Goal: Find specific page/section: Find specific page/section

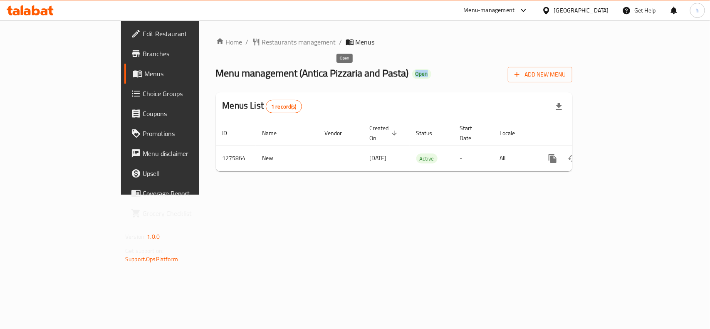
drag, startPoint x: 334, startPoint y: 72, endPoint x: 397, endPoint y: 98, distance: 68.2
click at [369, 77] on div "Menu management ( Antica Pizzaria and Pasta ) Open Add New Menu" at bounding box center [394, 73] width 356 height 19
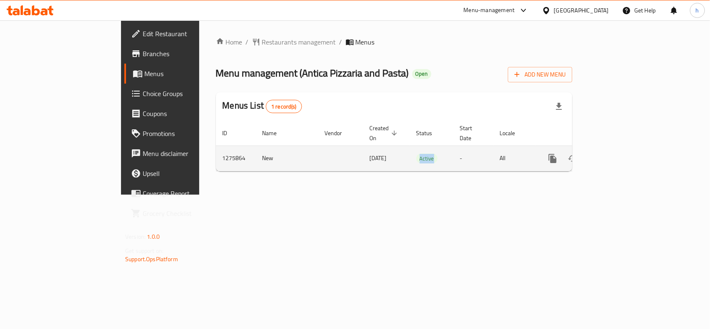
drag, startPoint x: 400, startPoint y: 146, endPoint x: 376, endPoint y: 150, distance: 24.4
click at [409, 150] on td "Active" at bounding box center [431, 157] width 44 height 25
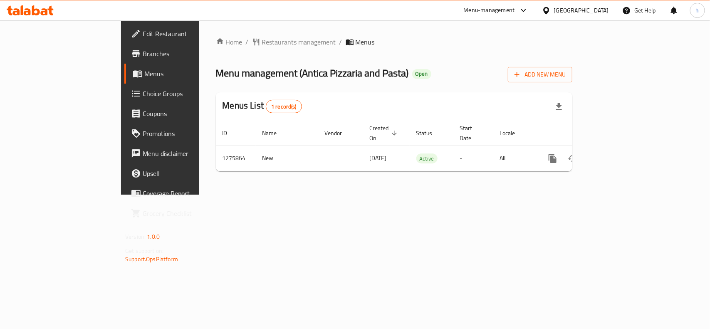
click at [408, 96] on div "Menus List 1 record(s)" at bounding box center [394, 106] width 356 height 28
click at [596, 11] on div "[GEOGRAPHIC_DATA]" at bounding box center [581, 10] width 55 height 9
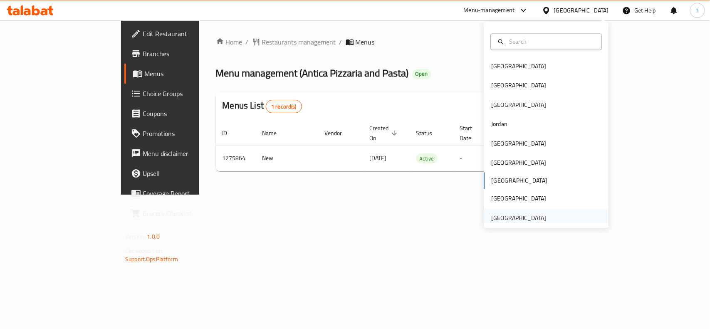
click at [526, 218] on div "[GEOGRAPHIC_DATA]" at bounding box center [518, 217] width 55 height 9
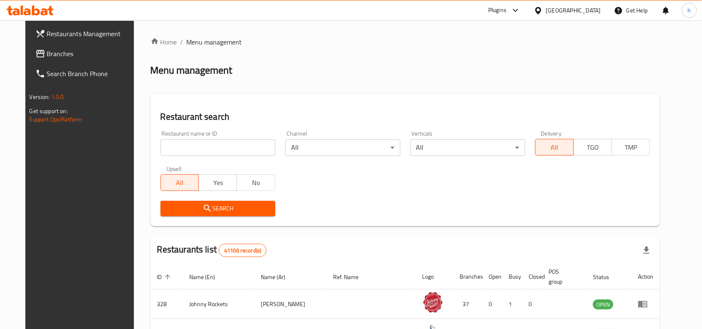
click at [47, 53] on span "Branches" at bounding box center [91, 54] width 89 height 10
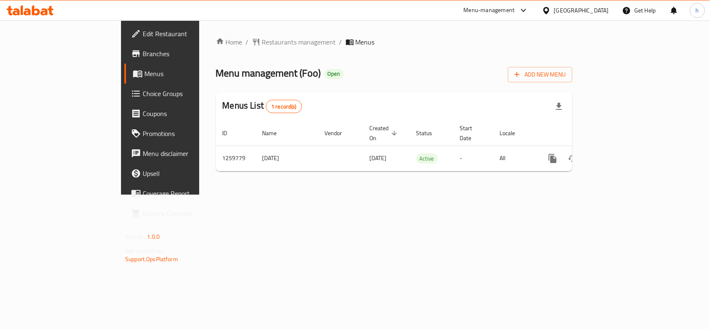
click at [262, 39] on span "Restaurants management" at bounding box center [299, 42] width 74 height 10
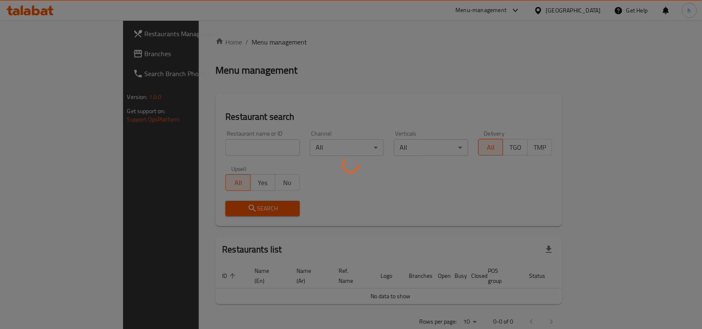
click at [191, 150] on div at bounding box center [351, 164] width 702 height 329
click at [190, 149] on div at bounding box center [351, 164] width 702 height 329
click at [274, 84] on div at bounding box center [351, 164] width 702 height 329
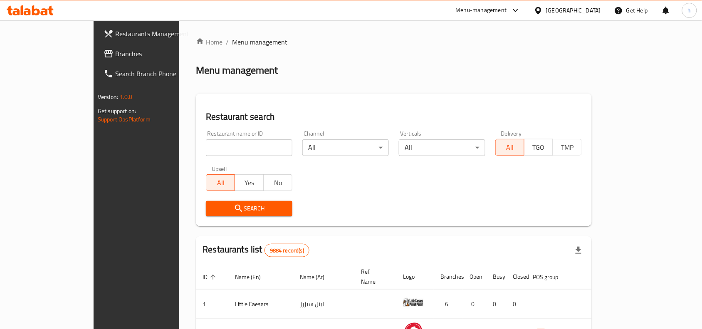
click at [215, 148] on input "search" at bounding box center [249, 147] width 86 height 17
paste input "684720"
type input "684720"
click at [212, 206] on span "Search" at bounding box center [248, 208] width 73 height 10
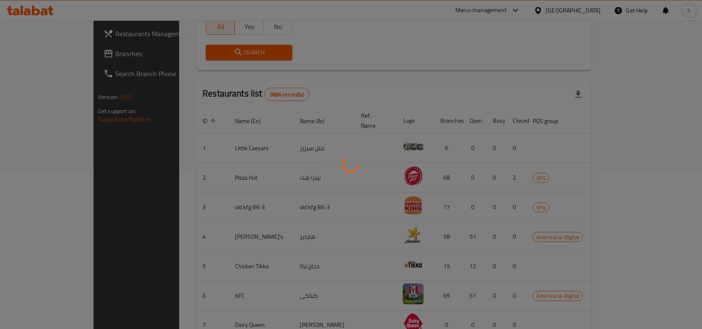
scroll to position [26, 0]
